Goal: Transaction & Acquisition: Book appointment/travel/reservation

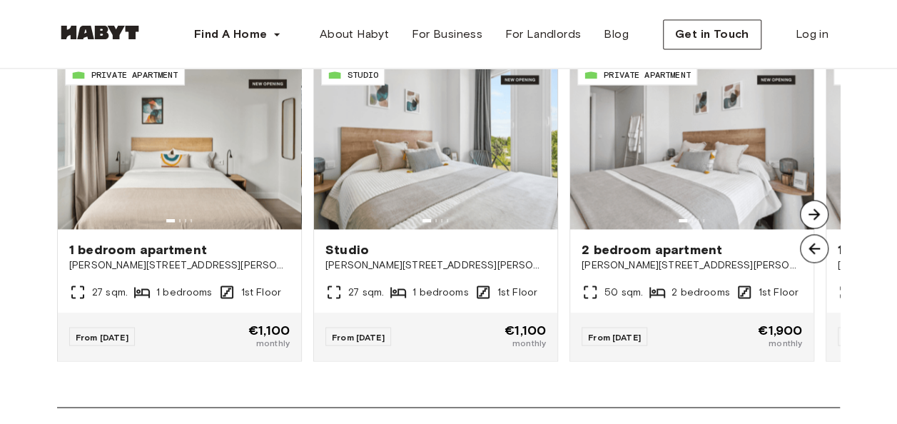
scroll to position [1107, 0]
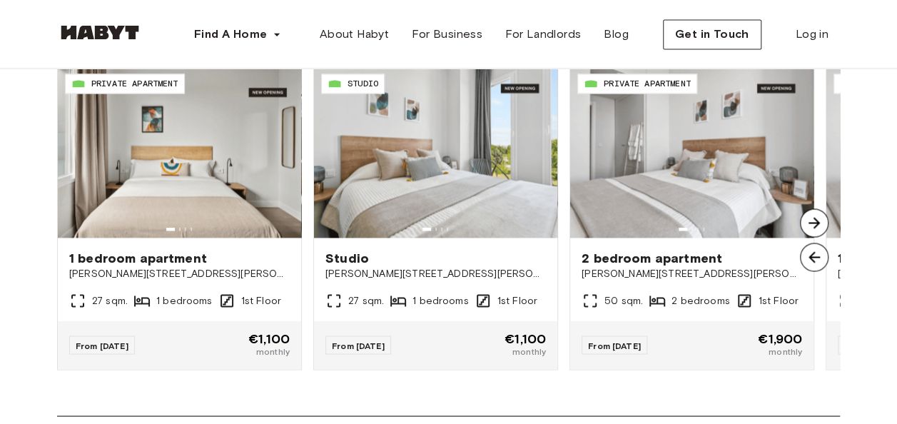
click at [809, 230] on img at bounding box center [814, 222] width 29 height 29
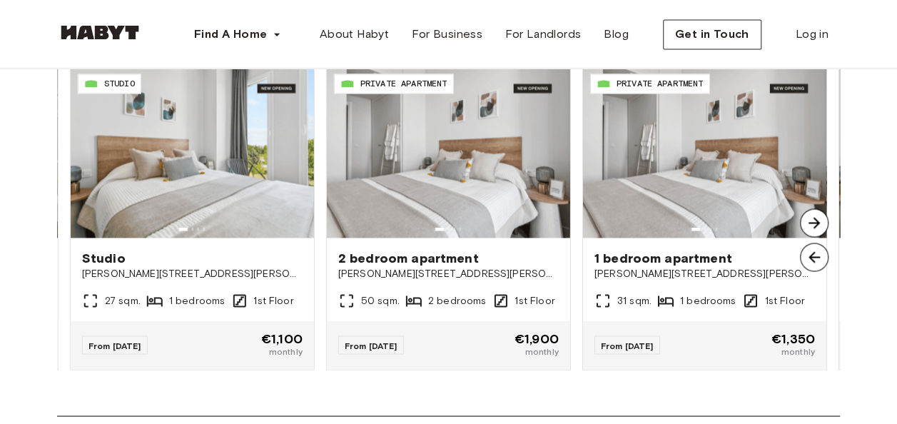
click at [813, 268] on img at bounding box center [814, 257] width 29 height 29
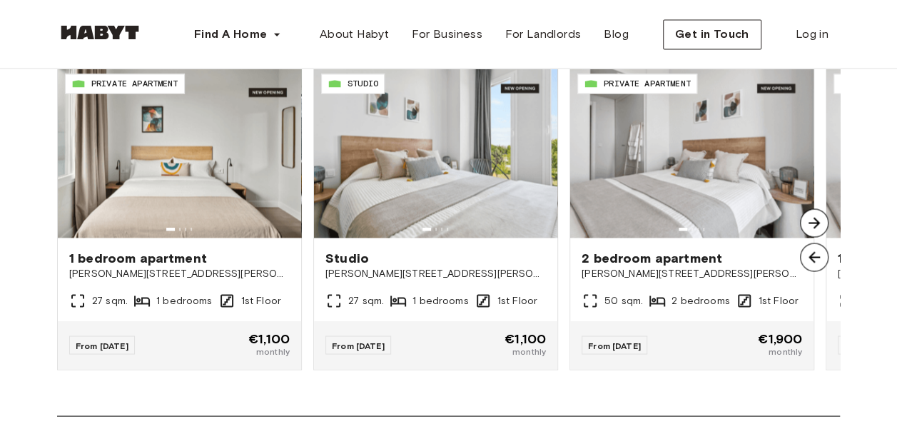
click at [811, 230] on img at bounding box center [814, 222] width 29 height 29
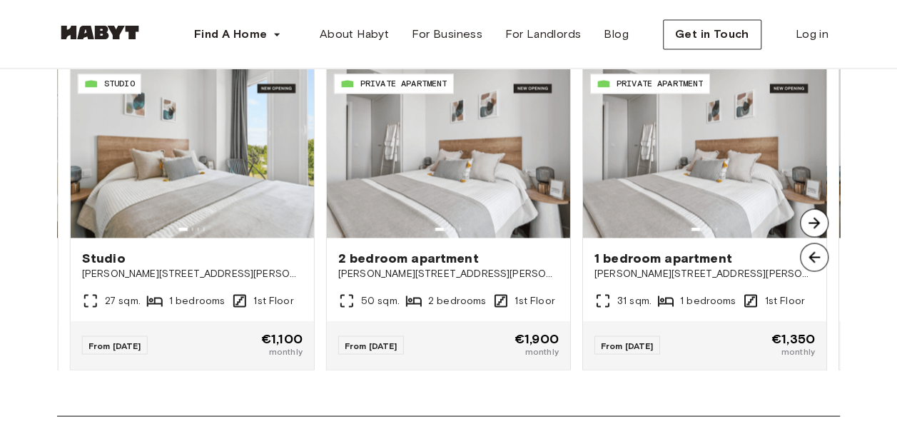
click at [809, 265] on img at bounding box center [814, 257] width 29 height 29
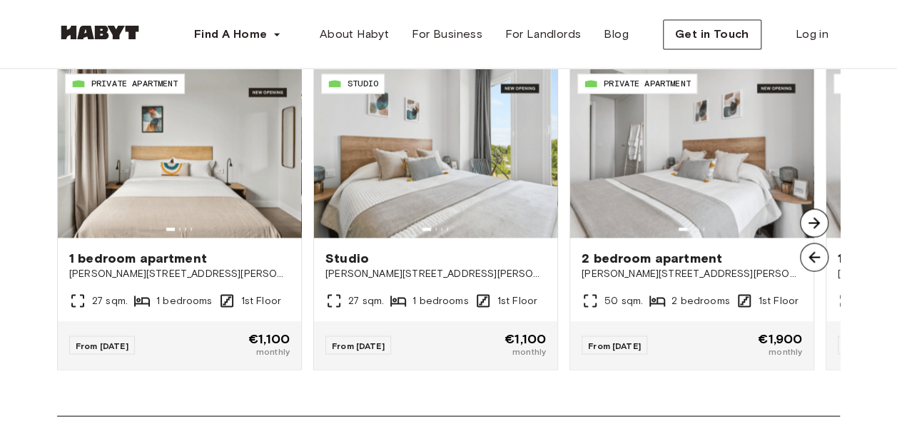
click at [809, 237] on img at bounding box center [814, 222] width 29 height 29
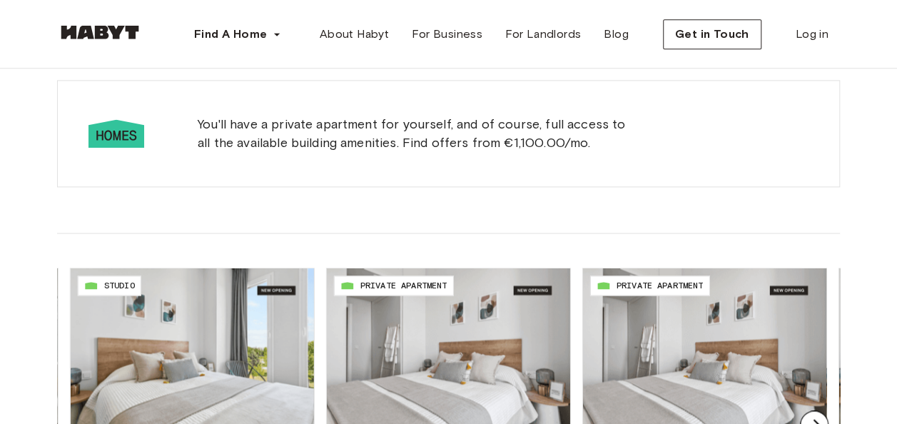
scroll to position [663, 0]
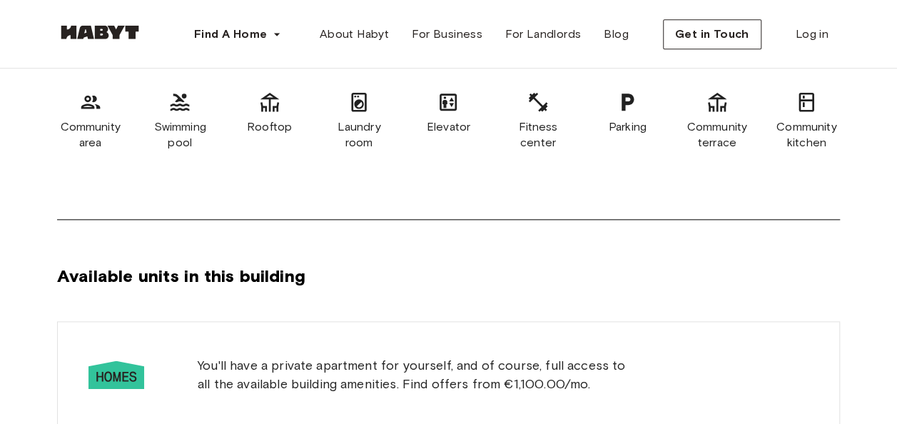
click at [174, 128] on div "Swimming pool" at bounding box center [179, 121] width 66 height 60
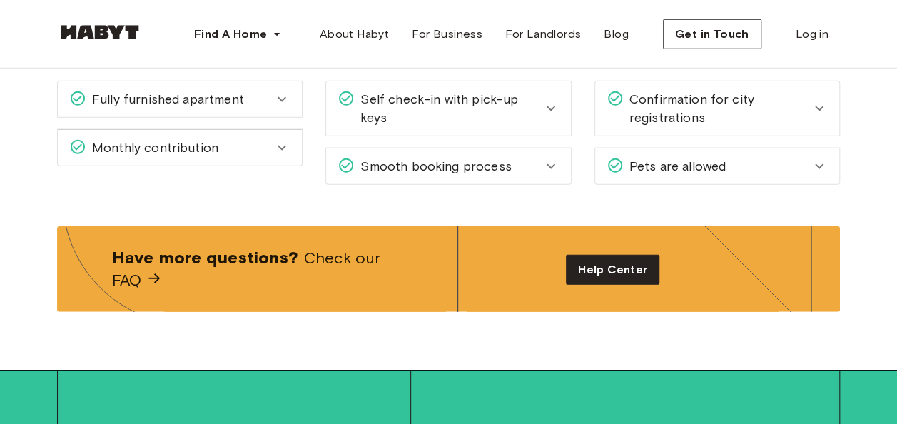
scroll to position [2016, 0]
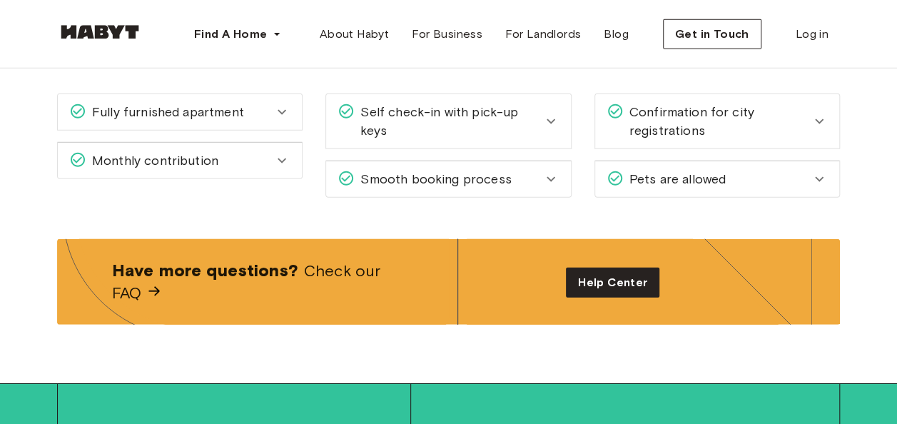
click at [862, 200] on div "Things to know Fully furnished apartment All you need to do is pack your clothe…" at bounding box center [448, 98] width 897 height 234
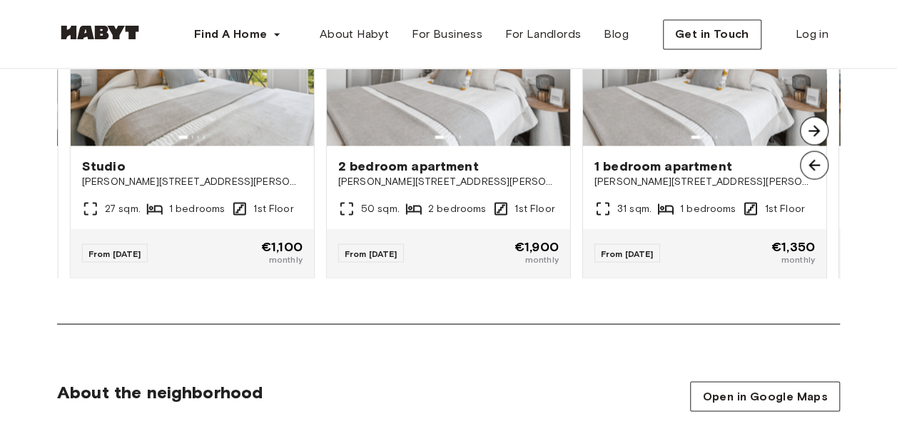
scroll to position [1181, 0]
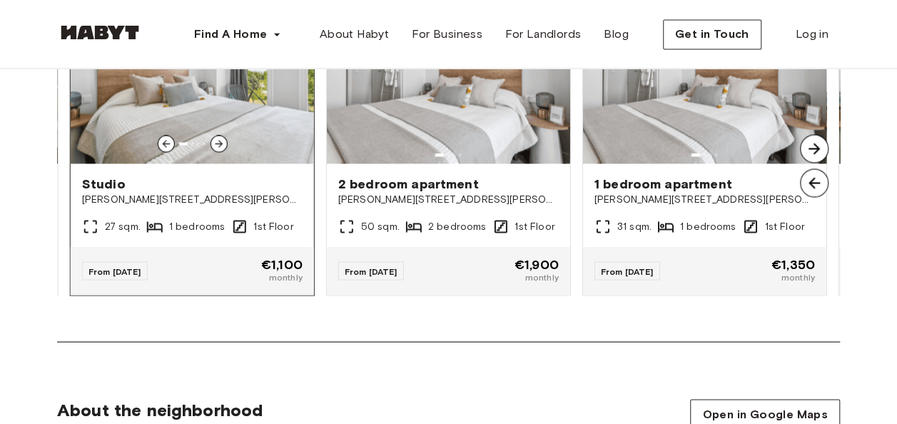
click at [123, 276] on span "From Dec 02" at bounding box center [114, 270] width 53 height 11
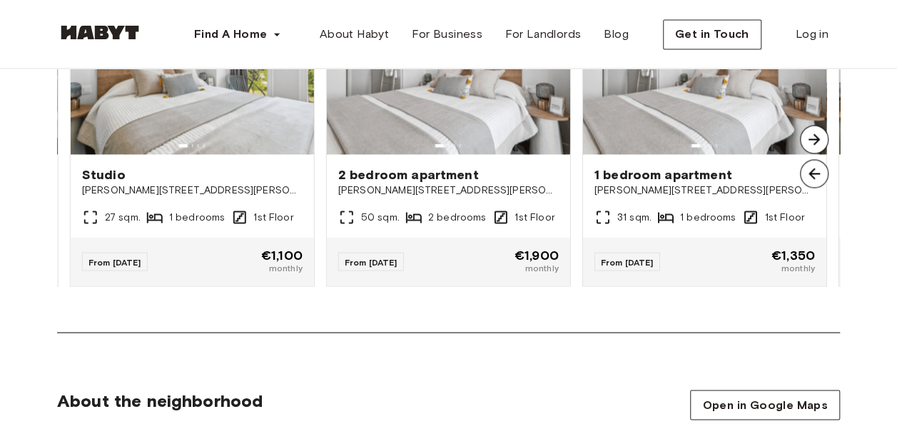
scroll to position [1185, 0]
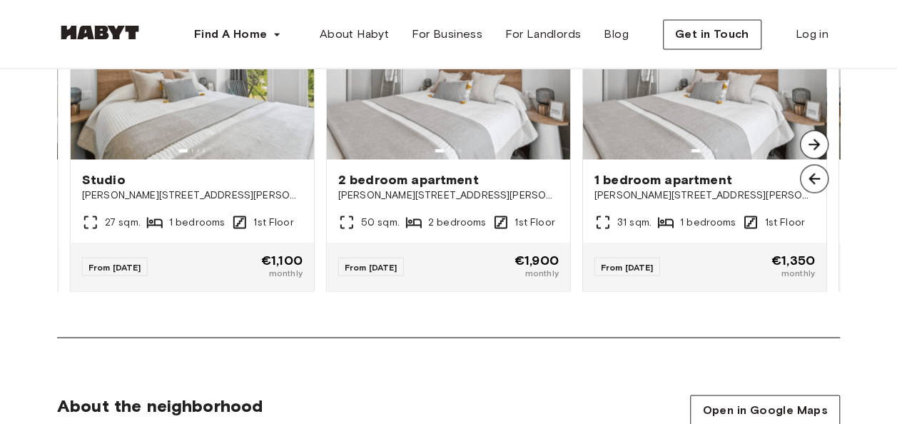
drag, startPoint x: 896, startPoint y: 183, endPoint x: 892, endPoint y: 174, distance: 9.9
click at [892, 174] on div "Available units in this building You'll have a private apartment for yourself, …" at bounding box center [448, 0] width 897 height 674
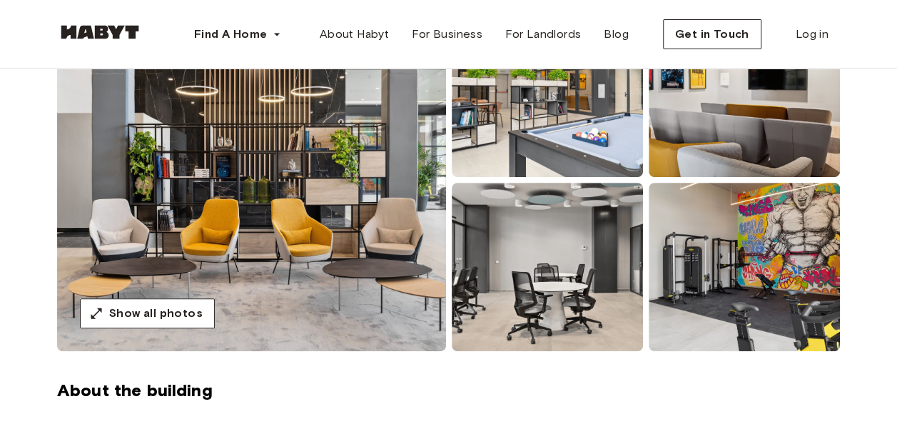
scroll to position [0, 0]
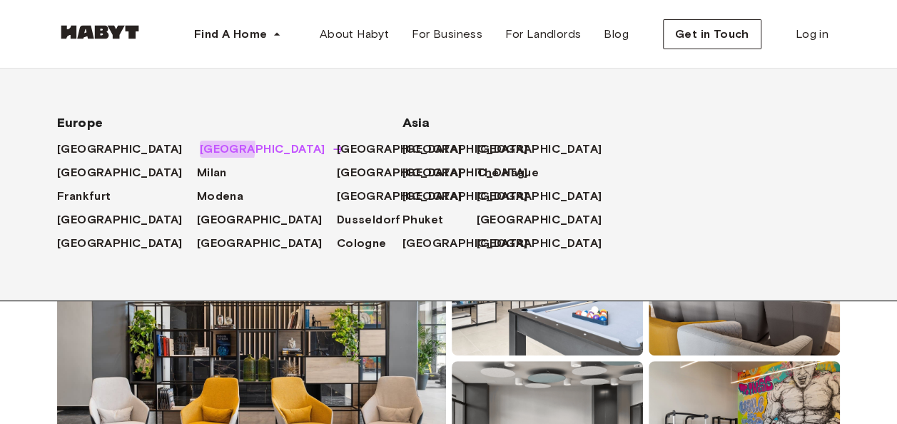
click at [200, 147] on span "[GEOGRAPHIC_DATA]" at bounding box center [263, 149] width 126 height 17
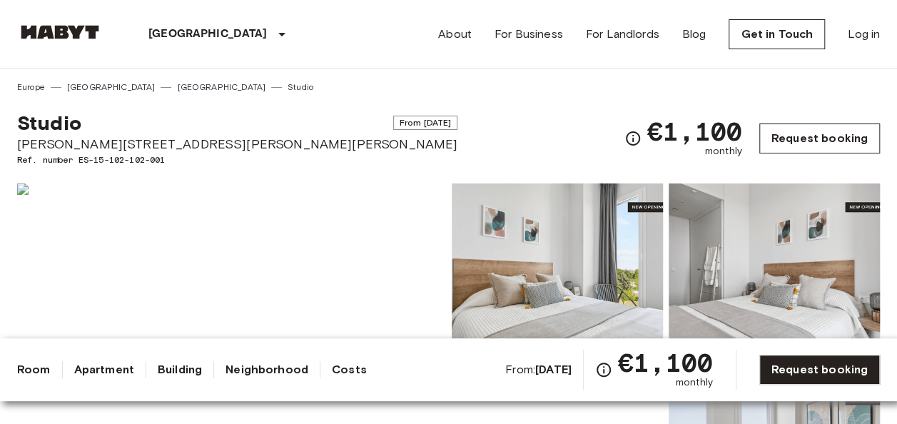
click at [781, 136] on link "Request booking" at bounding box center [819, 138] width 121 height 30
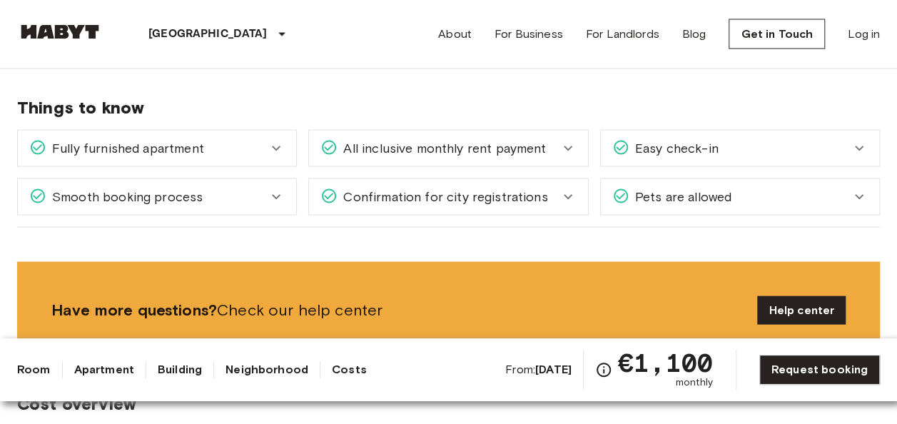
scroll to position [1385, 0]
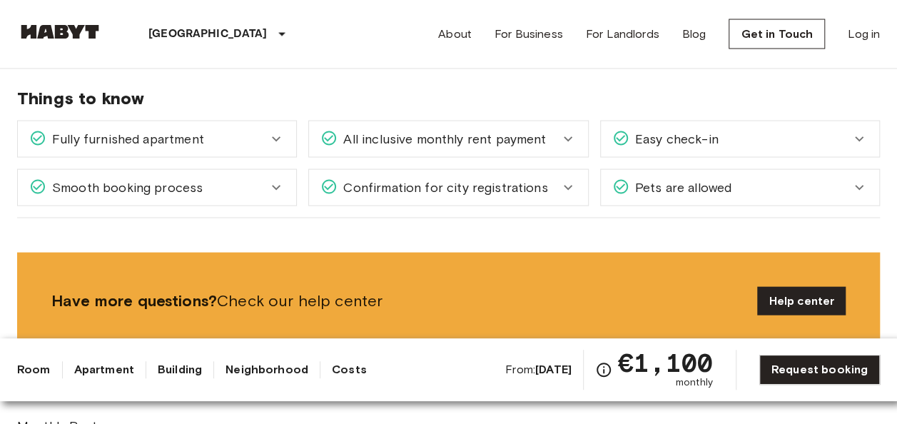
click at [535, 366] on b "Dec 2 2025" at bounding box center [553, 369] width 36 height 14
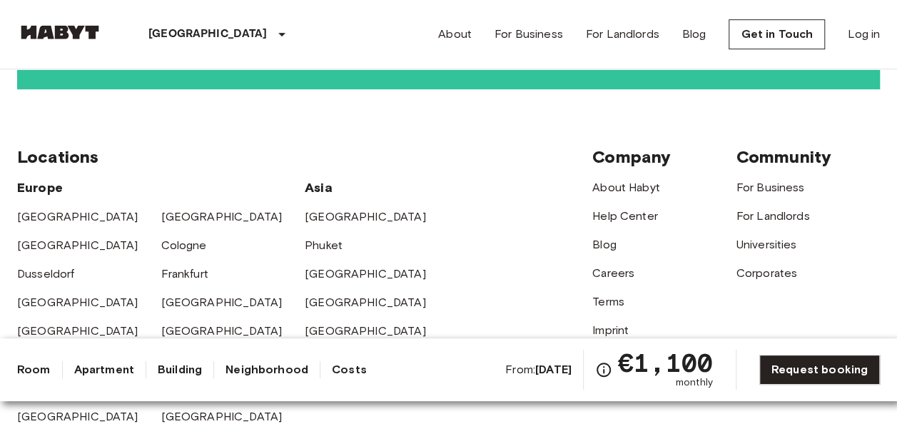
scroll to position [3160, 0]
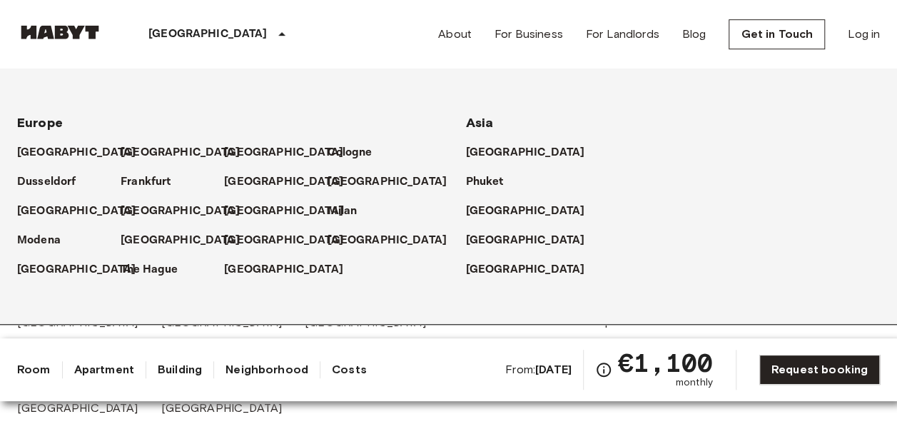
click at [248, 41] on div "[GEOGRAPHIC_DATA]" at bounding box center [219, 34] width 233 height 68
click at [440, 409] on div "Locations Europe Amsterdam Berlin Brussels Cologne Dusseldorf Frankfurt Graz Ha…" at bounding box center [448, 306] width 863 height 450
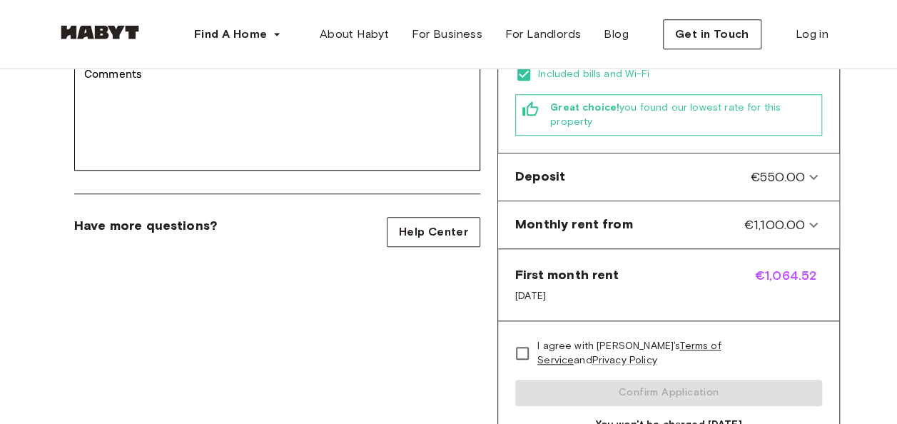
scroll to position [514, 0]
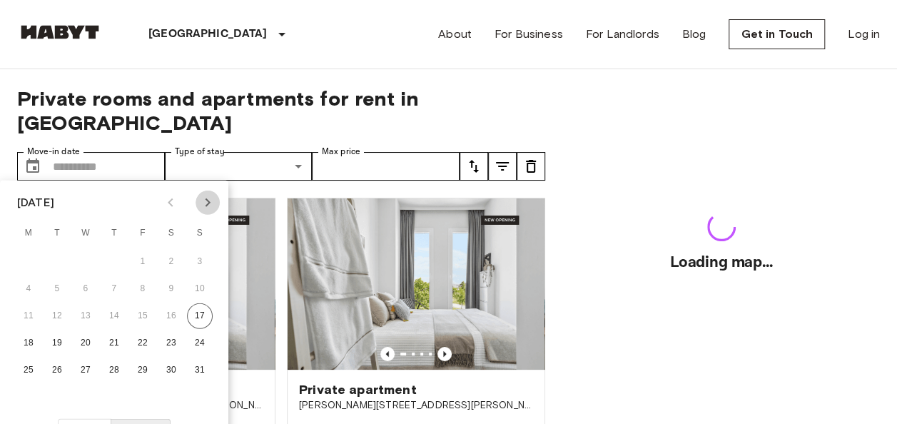
click at [204, 201] on icon "Next month" at bounding box center [207, 202] width 17 height 17
click at [87, 310] on button "17" at bounding box center [86, 316] width 26 height 26
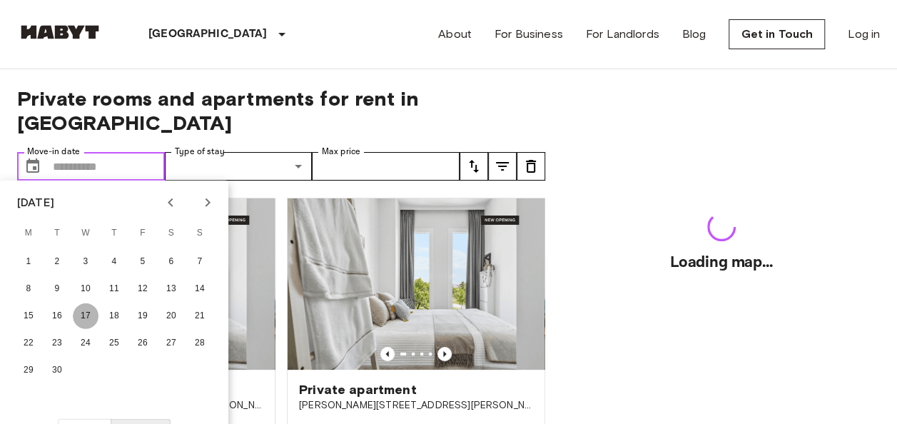
type input "**********"
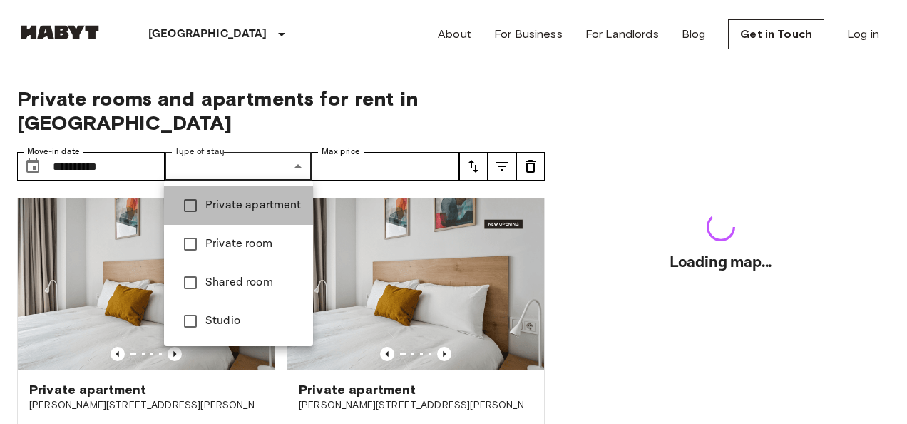
click at [258, 215] on li "Private apartment" at bounding box center [238, 205] width 149 height 39
type input "**********"
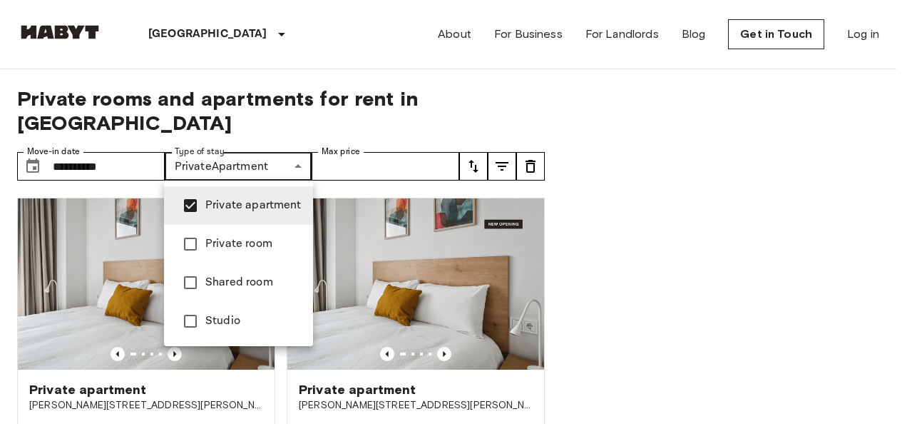
click at [538, 214] on div at bounding box center [453, 212] width 907 height 424
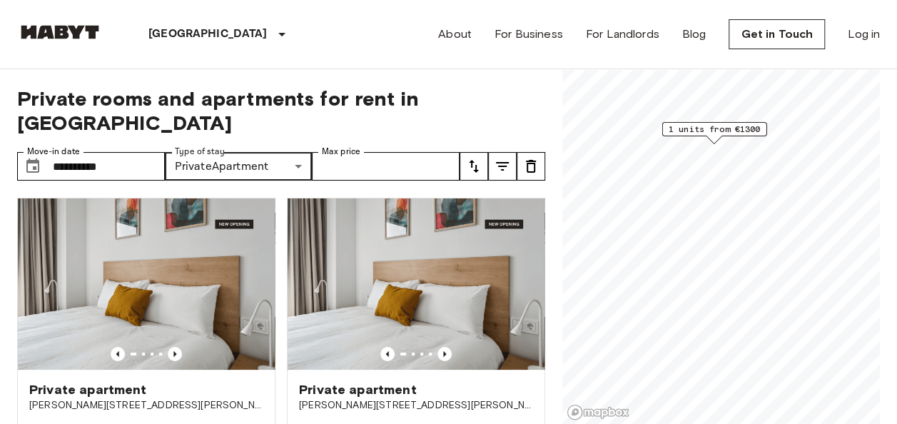
scroll to position [16, 0]
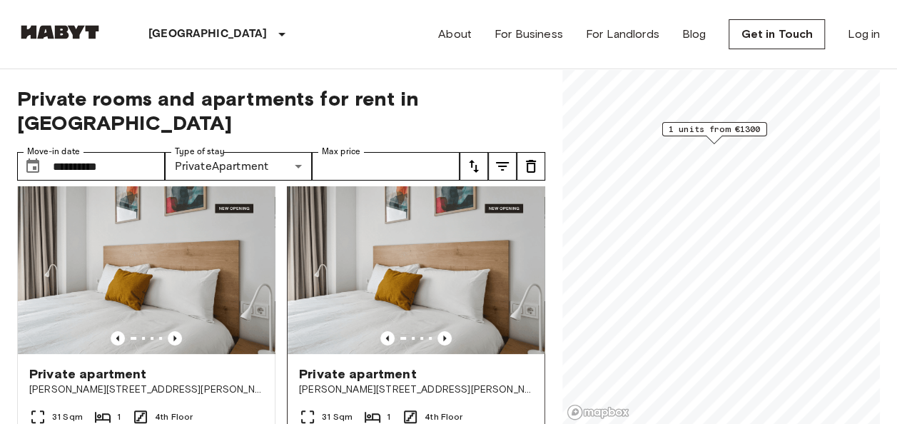
click at [369, 370] on span "Private apartment" at bounding box center [358, 373] width 118 height 17
